Goal: Transaction & Acquisition: Purchase product/service

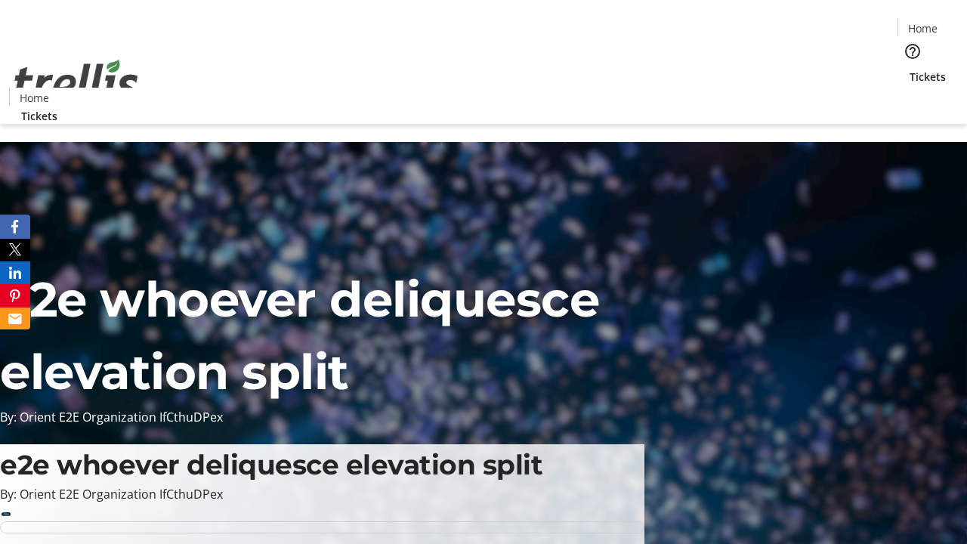
click at [924, 23] on span "Sign Up" at bounding box center [930, 21] width 44 height 18
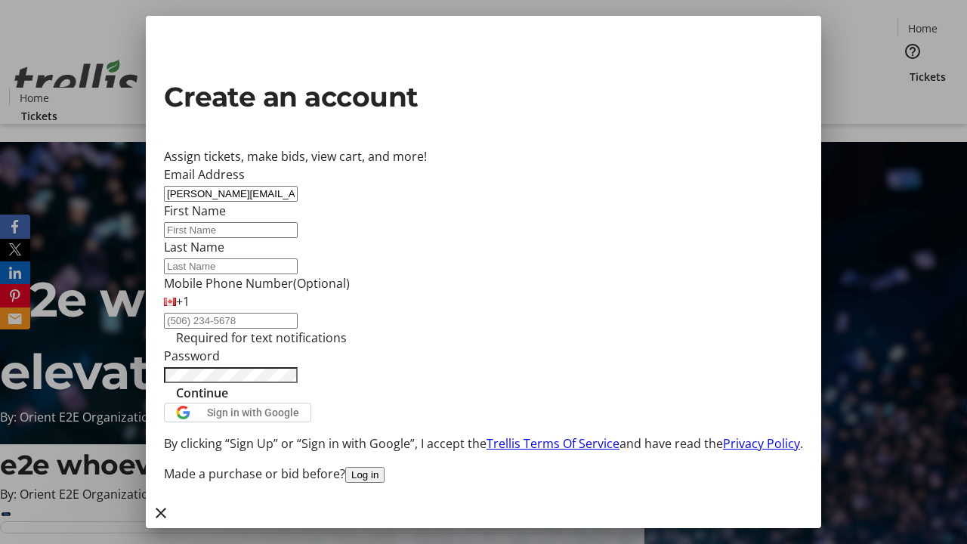
type input "[PERSON_NAME][EMAIL_ADDRESS][DOMAIN_NAME]"
type input "[PERSON_NAME]"
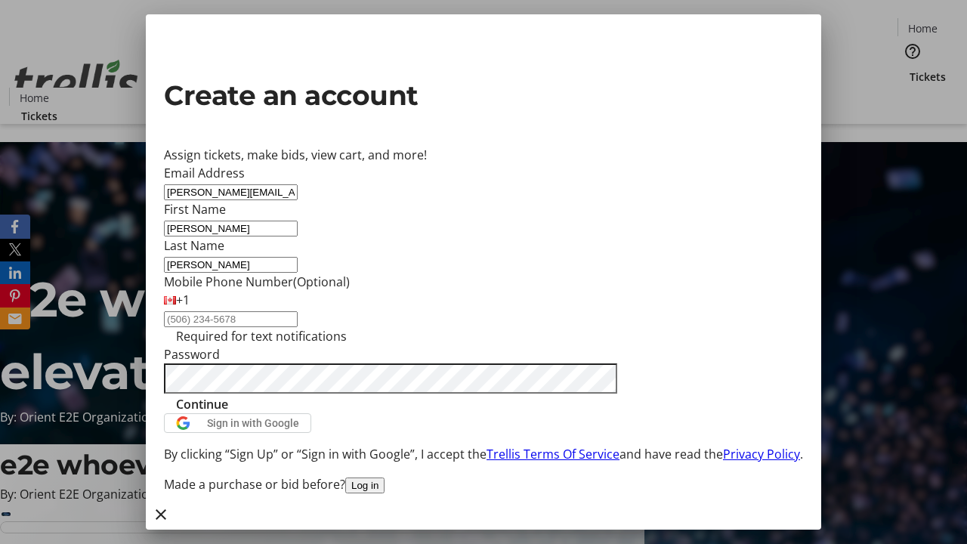
click at [228, 413] on span "Continue" at bounding box center [202, 404] width 52 height 18
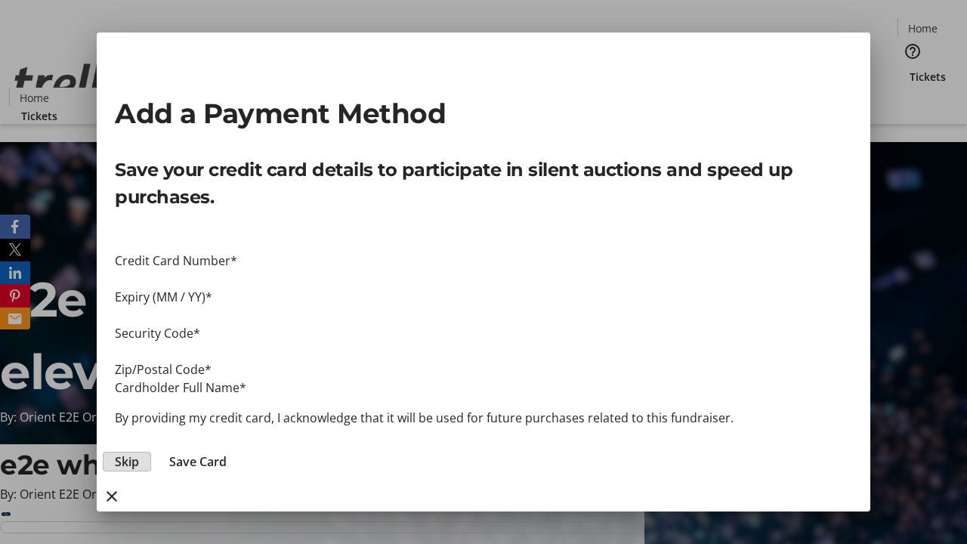
click at [139, 452] on span "Skip" at bounding box center [127, 461] width 24 height 18
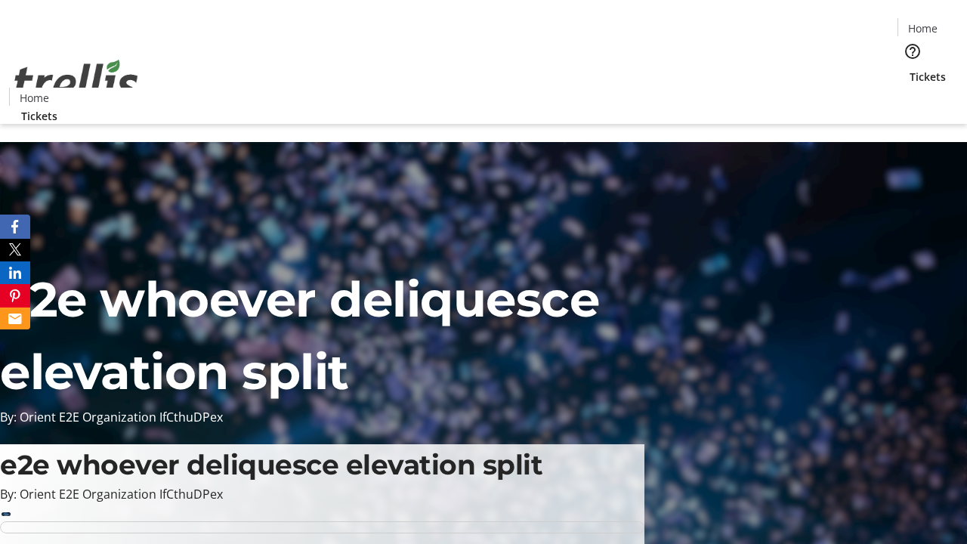
click at [909, 69] on span "Tickets" at bounding box center [927, 77] width 36 height 16
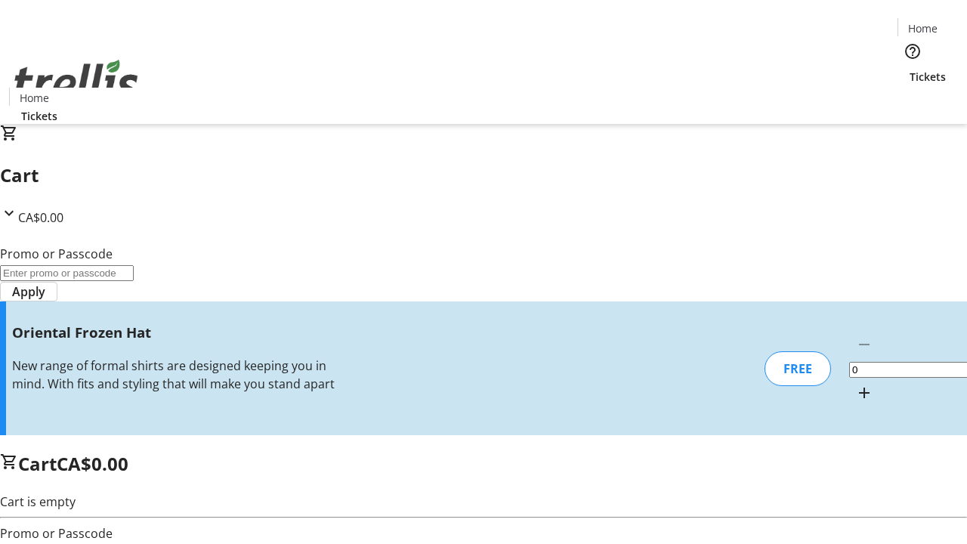
click at [855, 384] on mat-icon "Increment by one" at bounding box center [864, 393] width 18 height 18
type input "1"
